Goal: Task Accomplishment & Management: Complete application form

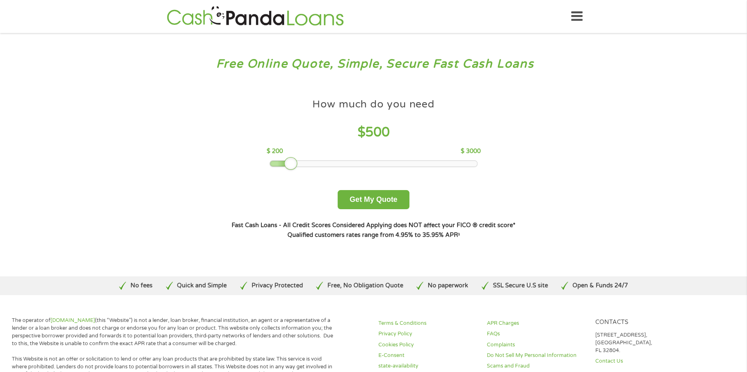
drag, startPoint x: 328, startPoint y: 165, endPoint x: 293, endPoint y: 168, distance: 35.2
click at [293, 168] on div at bounding box center [290, 163] width 13 height 13
click at [377, 198] on button "Get My Quote" at bounding box center [372, 199] width 71 height 19
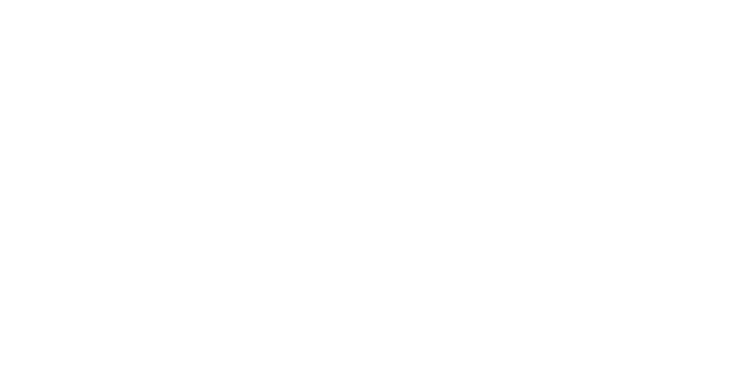
click at [0, 0] on html at bounding box center [0, 0] width 0 height 0
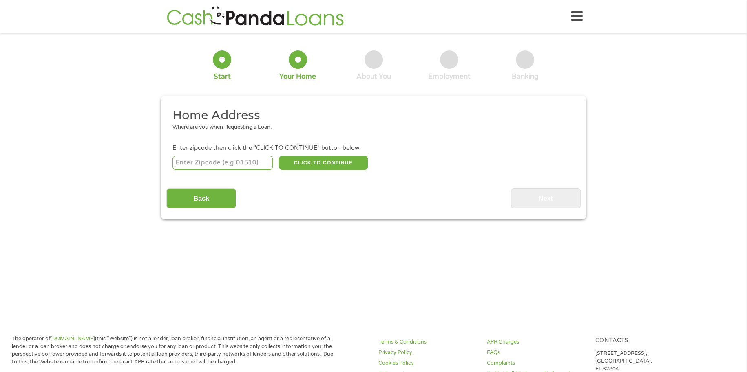
click at [254, 161] on input "number" at bounding box center [222, 163] width 101 height 14
type input "85351"
select select "[US_STATE]"
click at [317, 165] on button "CLICK TO CONTINUE" at bounding box center [323, 163] width 89 height 14
type input "85351"
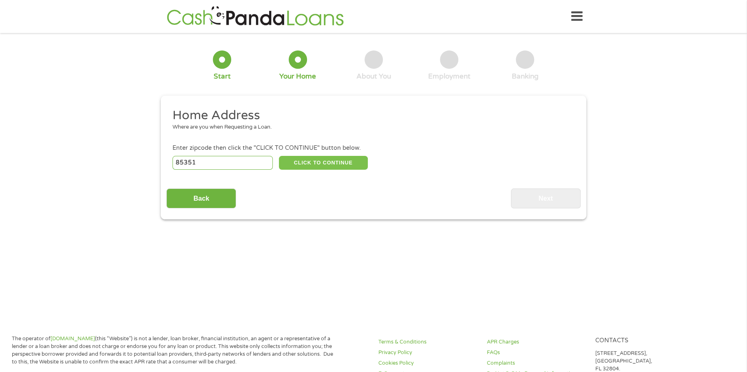
type input "[GEOGRAPHIC_DATA]"
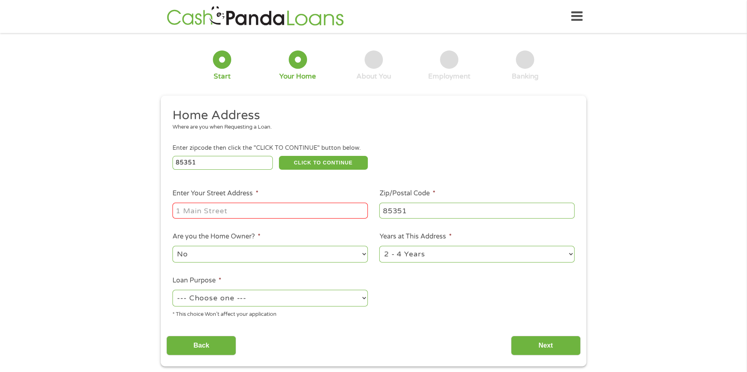
click at [286, 209] on input "Enter Your Street Address *" at bounding box center [269, 210] width 195 height 15
type input "[STREET_ADDRESS][PERSON_NAME]"
click at [570, 255] on select "1 Year or less 1 - 2 Years 2 - 4 Years Over 4 Years" at bounding box center [476, 254] width 195 height 17
select select "60months"
click at [379, 246] on select "1 Year or less 1 - 2 Years 2 - 4 Years Over 4 Years" at bounding box center [476, 254] width 195 height 17
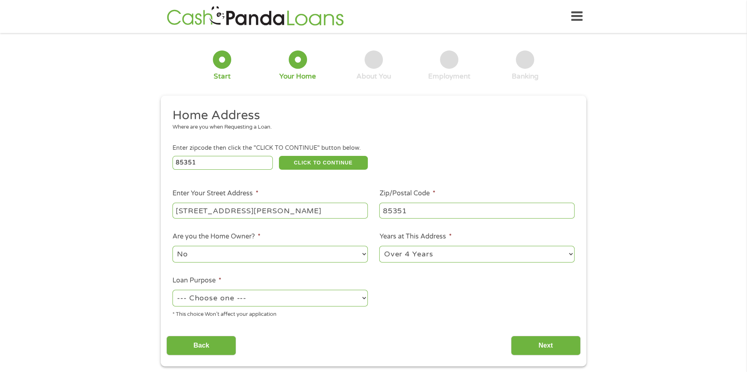
click at [366, 300] on select "--- Choose one --- Pay Bills Debt Consolidation Home Improvement Major Purchase…" at bounding box center [269, 298] width 195 height 17
select select "shorttermcash"
click at [172, 290] on select "--- Choose one --- Pay Bills Debt Consolidation Home Improvement Major Purchase…" at bounding box center [269, 298] width 195 height 17
click at [559, 344] on input "Next" at bounding box center [546, 346] width 70 height 20
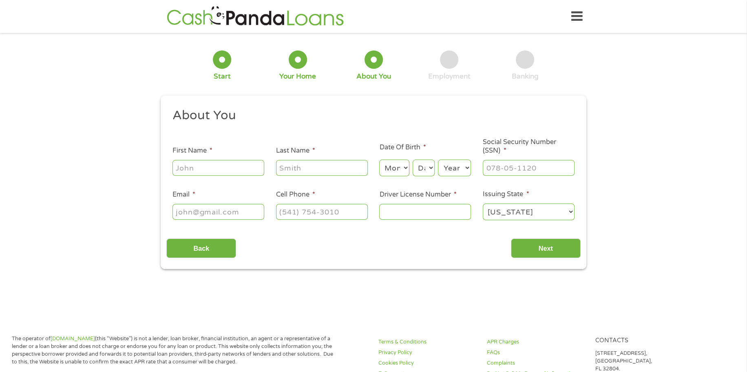
click at [244, 167] on input "First Name *" at bounding box center [218, 167] width 92 height 15
type input "[PERSON_NAME]"
type input "[PHONE_NUMBER]"
type input "[PERSON_NAME]"
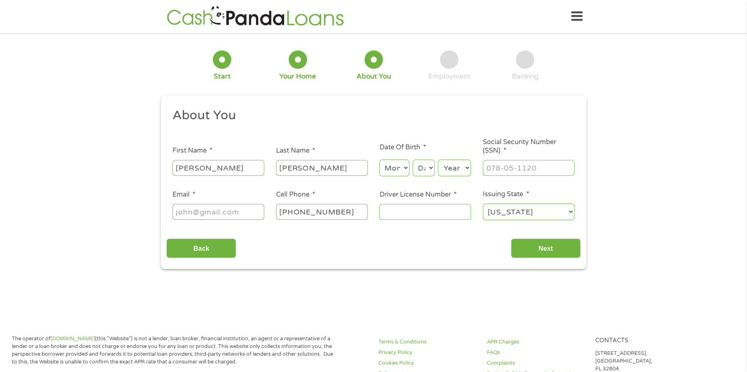
click at [405, 167] on select "Month 1 2 3 4 5 6 7 8 9 10 11 12" at bounding box center [394, 168] width 30 height 17
select select "3"
click at [379, 160] on select "Month 1 2 3 4 5 6 7 8 9 10 11 12" at bounding box center [394, 168] width 30 height 17
click at [432, 170] on select "Day 1 2 3 4 5 6 7 8 9 10 11 12 13 14 15 16 17 18 19 20 21 22 23 24 25 26 27 28 …" at bounding box center [423, 168] width 22 height 17
select select "27"
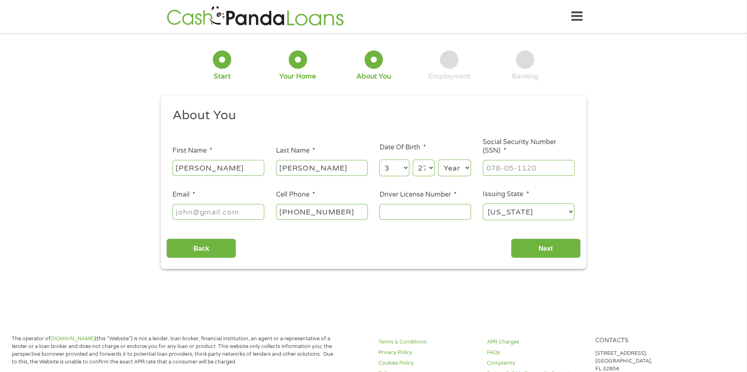
click at [412, 160] on select "Day 1 2 3 4 5 6 7 8 9 10 11 12 13 14 15 16 17 18 19 20 21 22 23 24 25 26 27 28 …" at bounding box center [423, 168] width 22 height 17
click at [467, 167] on select "Year [DATE] 2006 2005 2004 2003 2002 2001 2000 1999 1998 1997 1996 1995 1994 19…" at bounding box center [454, 168] width 33 height 17
select select "1964"
click at [438, 160] on select "Year [DATE] 2006 2005 2004 2003 2002 2001 2000 1999 1998 1997 1996 1995 1994 19…" at bounding box center [454, 168] width 33 height 17
click at [403, 211] on input "Driver License Number *" at bounding box center [425, 211] width 92 height 15
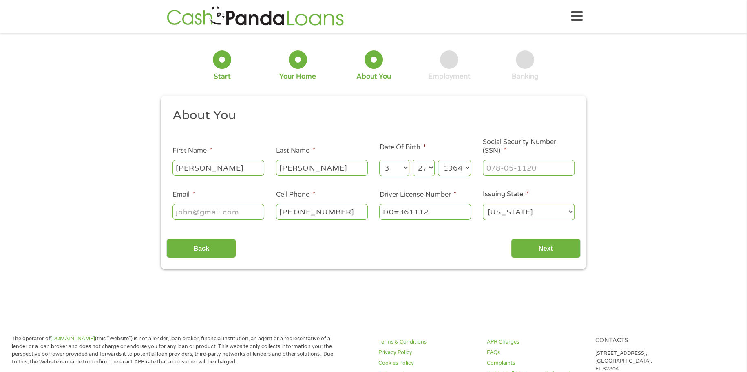
type input "D0=361112"
click at [505, 167] on input "___-__-____" at bounding box center [528, 167] width 92 height 15
type input "282-74-5070"
click at [244, 209] on input "Email *" at bounding box center [218, 211] width 92 height 15
click at [399, 212] on input "D0=361112" at bounding box center [425, 211] width 92 height 15
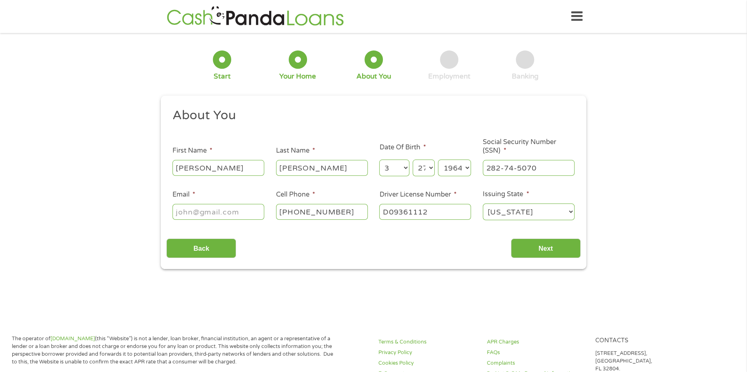
type input "D09361112"
click at [244, 213] on input "Email *" at bounding box center [218, 211] width 92 height 15
type input "[EMAIL_ADDRESS][DOMAIN_NAME]"
type input "[PHONE_NUMBER]"
click at [431, 168] on select "Day 1 2 3 4 5 6 7 8 9 10 11 12 13 14 15 16 17 18 19 20 21 22 23 24 25 26 27 28 …" at bounding box center [423, 168] width 22 height 17
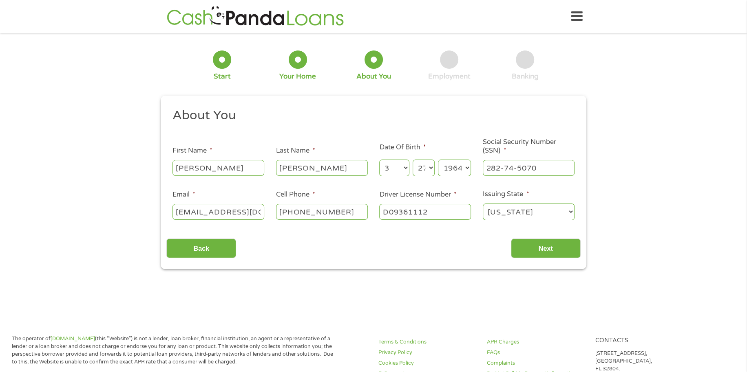
click at [431, 169] on select "Day 1 2 3 4 5 6 7 8 9 10 11 12 13 14 15 16 17 18 19 20 21 22 23 24 25 26 27 28 …" at bounding box center [423, 168] width 22 height 17
click at [544, 249] on input "Next" at bounding box center [546, 249] width 70 height 20
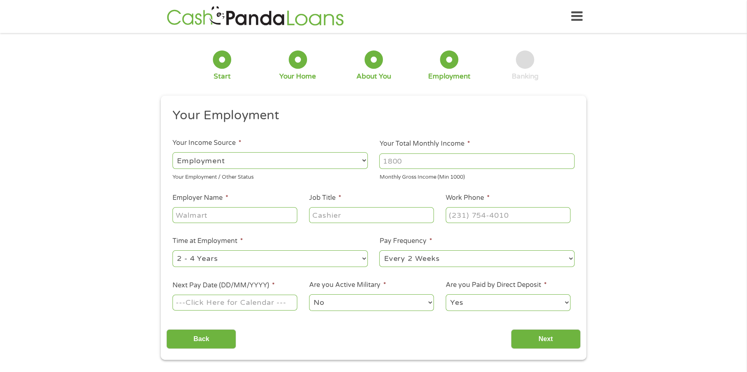
click at [365, 159] on select "--- Choose one --- Employment [DEMOGRAPHIC_DATA] Benefits" at bounding box center [269, 160] width 195 height 17
select select "benefits"
click at [172, 152] on select "--- Choose one --- Employment [DEMOGRAPHIC_DATA] Benefits" at bounding box center [269, 160] width 195 height 17
type input "Other"
type input "[PHONE_NUMBER]"
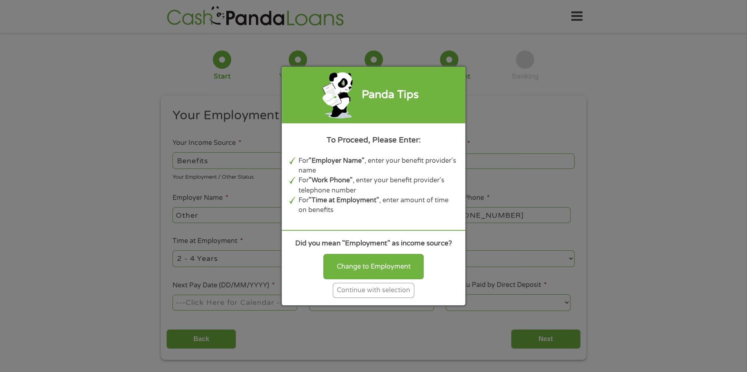
click at [381, 284] on div "Continue with selection" at bounding box center [373, 290] width 81 height 15
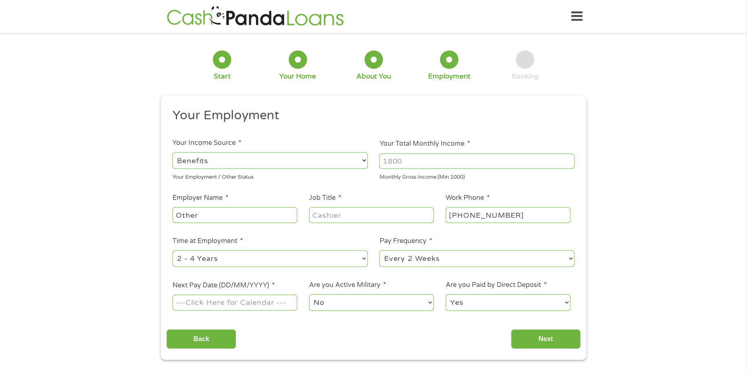
click at [430, 166] on input "Your Total Monthly Income *" at bounding box center [476, 161] width 195 height 15
drag, startPoint x: 404, startPoint y: 161, endPoint x: 374, endPoint y: 162, distance: 30.6
click at [374, 162] on li "Your Total Monthly Income * Monthly Gross Income (Min 1000)" at bounding box center [476, 160] width 207 height 42
type input "2340"
click at [270, 214] on input "Other" at bounding box center [234, 214] width 125 height 15
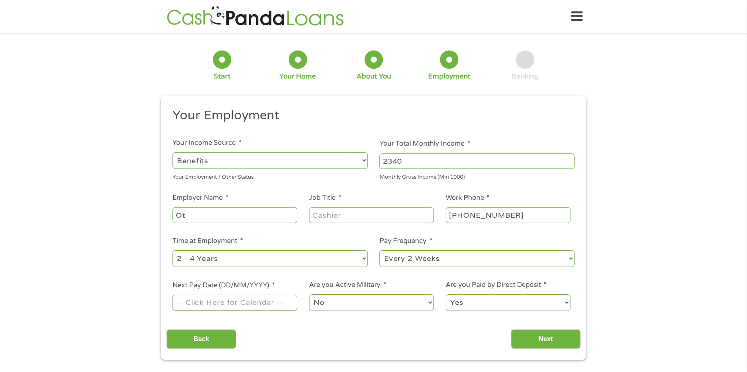
type input "O"
type input "Social Security Admin"
click at [348, 216] on input "Job Title *" at bounding box center [371, 214] width 125 height 15
type input "Disability"
click at [364, 259] on select "--- Choose one --- 1 Year or less 1 - 2 Years 2 - 4 Years Over 4 Years" at bounding box center [269, 259] width 195 height 17
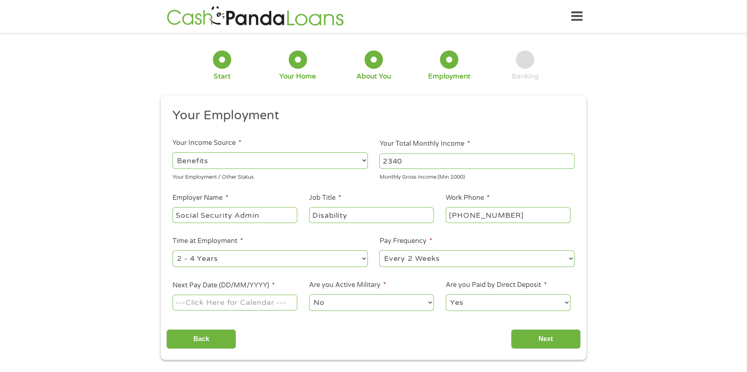
click at [172, 251] on select "--- Choose one --- 1 Year or less 1 - 2 Years 2 - 4 Years Over 4 Years" at bounding box center [269, 259] width 195 height 17
click at [569, 258] on select "--- Choose one --- Every 2 Weeks Every Week Monthly Semi-Monthly" at bounding box center [476, 259] width 195 height 17
select select "monthly"
click at [379, 251] on select "--- Choose one --- Every 2 Weeks Every Week Monthly Semi-Monthly" at bounding box center [476, 259] width 195 height 17
click at [213, 305] on input "Next Pay Date (DD/MM/YYYY) *" at bounding box center [234, 302] width 125 height 15
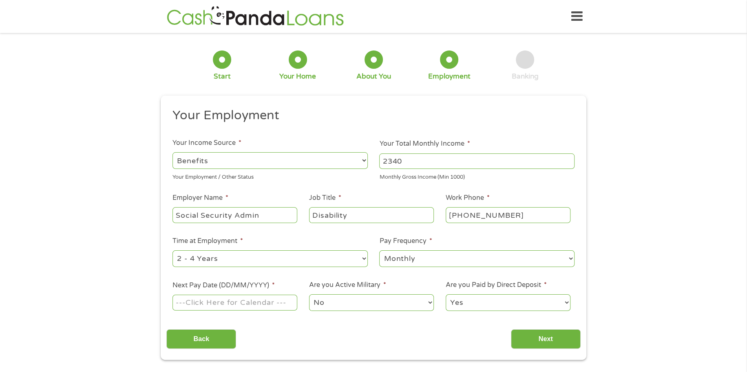
click at [223, 286] on label "Next Pay Date (DD/MM/YYYY) *" at bounding box center [223, 286] width 102 height 9
click at [223, 295] on input "Next Pay Date (DD/MM/YYYY) *" at bounding box center [234, 302] width 125 height 15
type input "[DATE]"
click at [544, 340] on input "Next" at bounding box center [546, 340] width 70 height 20
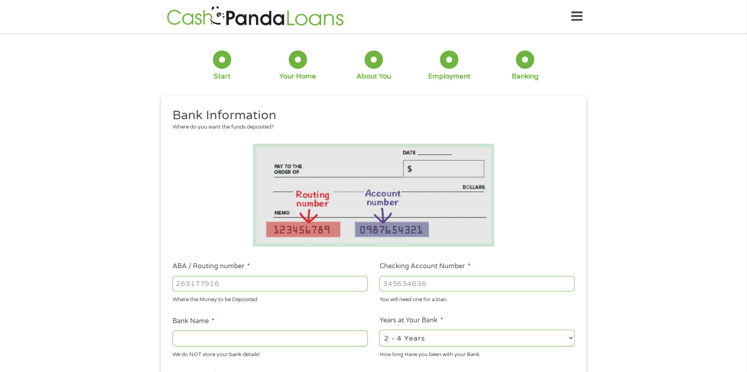
click at [304, 280] on input "ABA / Routing number *" at bounding box center [269, 283] width 195 height 15
